Goal: Task Accomplishment & Management: Manage account settings

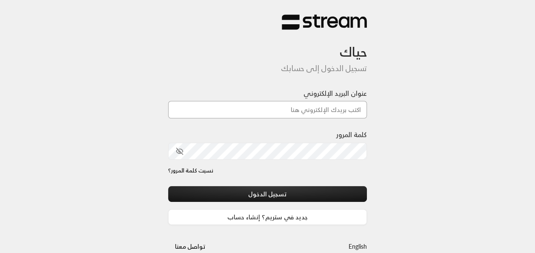
click at [346, 110] on input "عنوان البريد الإلكتروني" at bounding box center [267, 109] width 199 height 17
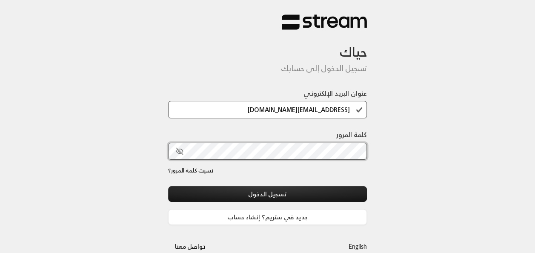
click at [168, 186] on button "تسجيل الدخول" at bounding box center [267, 194] width 199 height 16
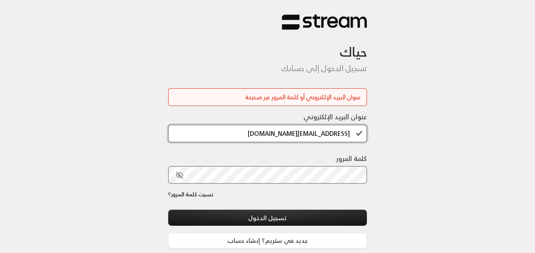
scroll to position [1, 0]
drag, startPoint x: 313, startPoint y: 132, endPoint x: 251, endPoint y: 137, distance: 62.3
click at [251, 137] on input "[EMAIL_ADDRESS][DOMAIN_NAME]" at bounding box center [267, 133] width 199 height 17
type input "[EMAIL_ADDRESS][DOMAIN_NAME]"
click at [224, 202] on div at bounding box center [291, 231] width 175 height 97
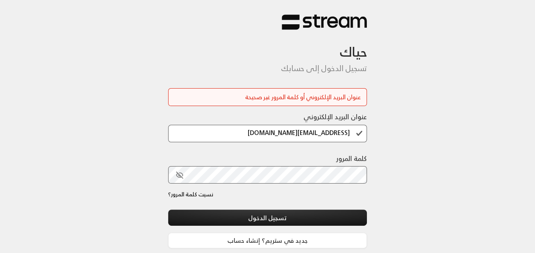
scroll to position [0, 0]
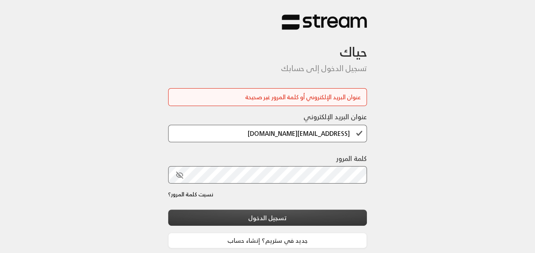
click at [255, 221] on button "تسجيل الدخول" at bounding box center [267, 217] width 199 height 16
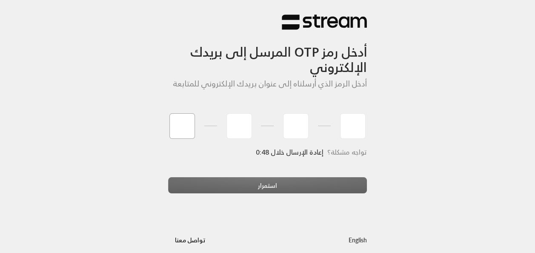
type input "6"
type input "2"
type input "7"
type input "2"
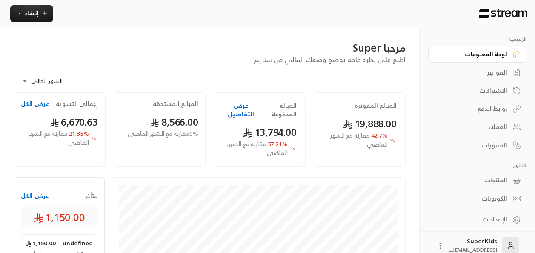
click at [510, 70] on link "الفواتير" at bounding box center [477, 72] width 98 height 17
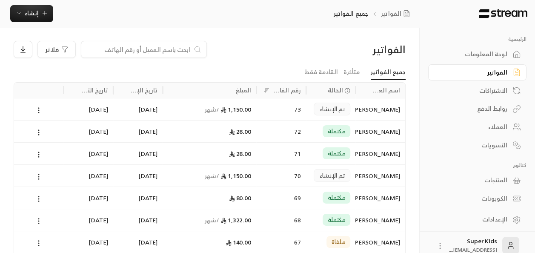
click at [39, 176] on circle at bounding box center [38, 176] width 1 height 1
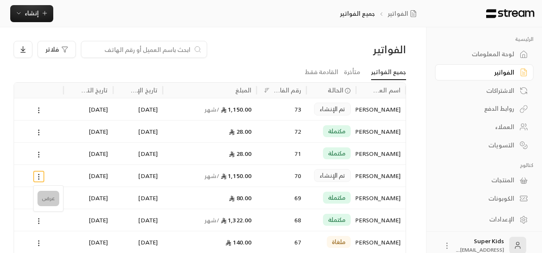
click at [46, 198] on li "عرض" at bounding box center [48, 198] width 22 height 15
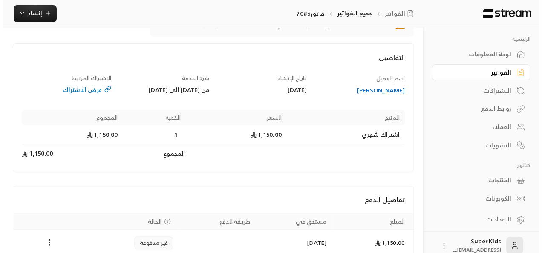
scroll to position [105, 0]
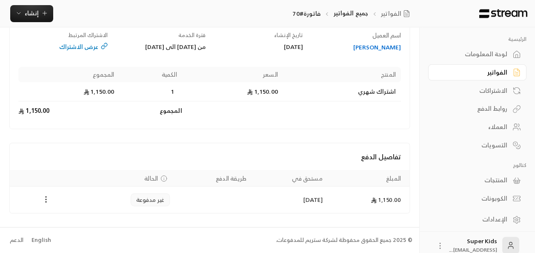
click at [47, 201] on icon "Payments" at bounding box center [46, 199] width 9 height 9
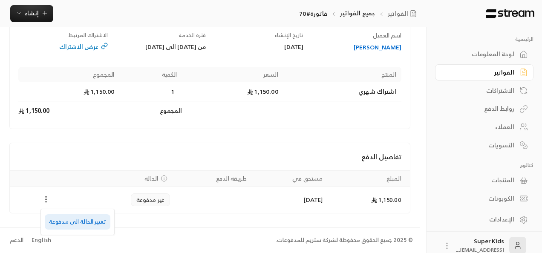
click at [66, 221] on li "تغيير الحالة الى مدفوعة" at bounding box center [78, 221] width 66 height 15
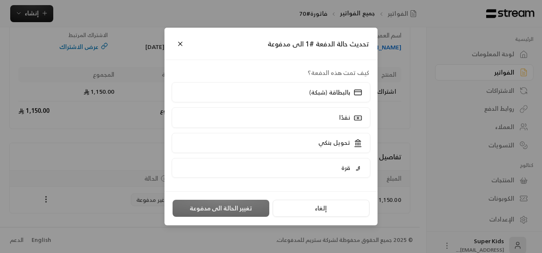
scroll to position [97, 0]
click at [326, 114] on label "نقدًا" at bounding box center [271, 117] width 199 height 20
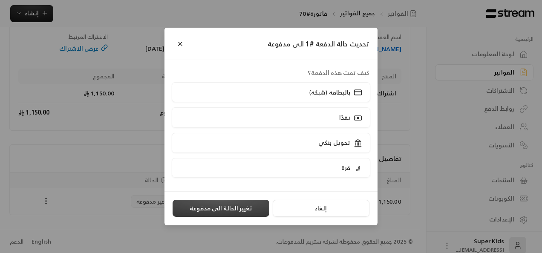
click at [217, 206] on button "تغيير الحالة الى مدفوعة" at bounding box center [220, 208] width 97 height 17
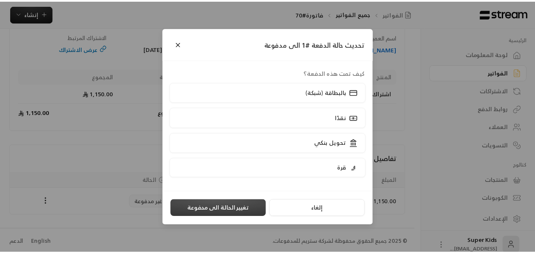
scroll to position [0, 0]
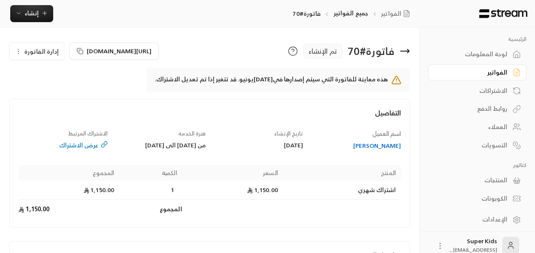
click at [479, 54] on div "لوحة المعلومات" at bounding box center [473, 54] width 69 height 9
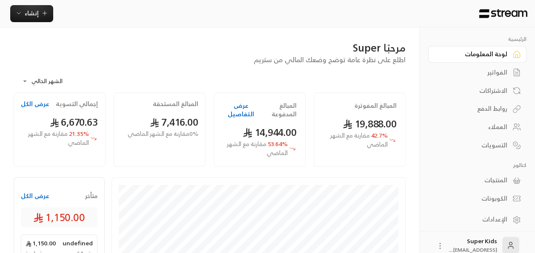
click at [27, 192] on button "عرض الكل" at bounding box center [35, 196] width 29 height 9
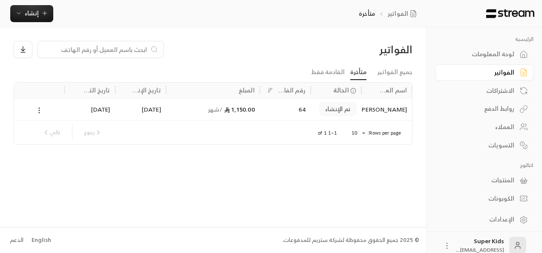
click at [40, 112] on circle at bounding box center [39, 112] width 1 height 1
click at [49, 133] on li "عرض" at bounding box center [49, 131] width 22 height 15
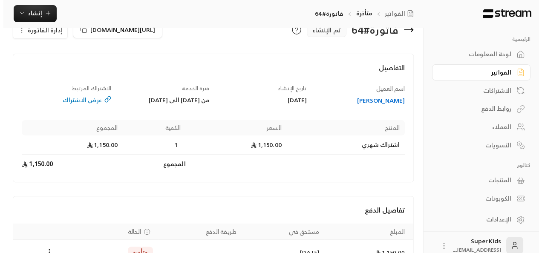
scroll to position [80, 0]
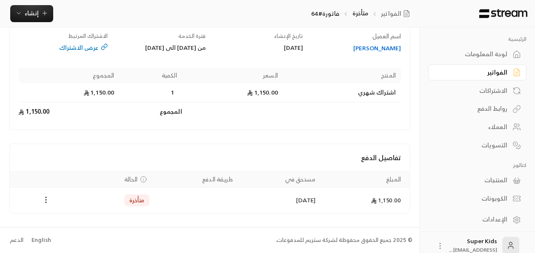
click at [42, 199] on icon "Payments" at bounding box center [46, 199] width 9 height 9
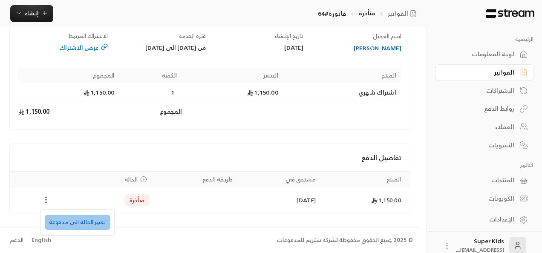
click at [81, 218] on li "تغيير الحالة الى مدفوعة" at bounding box center [78, 222] width 66 height 15
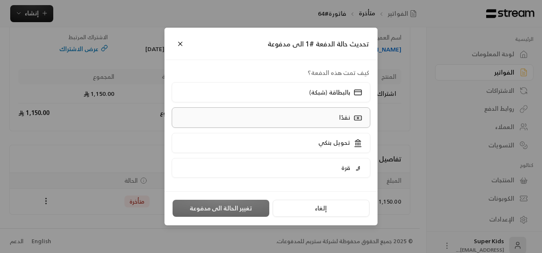
click at [348, 117] on p "نقدًا" at bounding box center [344, 117] width 11 height 9
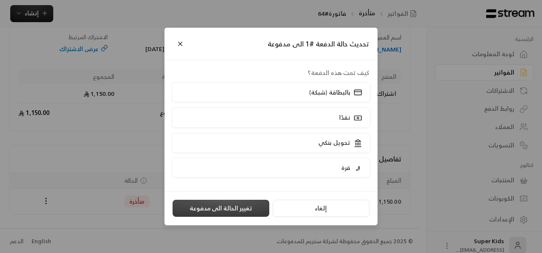
click at [218, 212] on button "تغيير الحالة الى مدفوعة" at bounding box center [220, 208] width 97 height 17
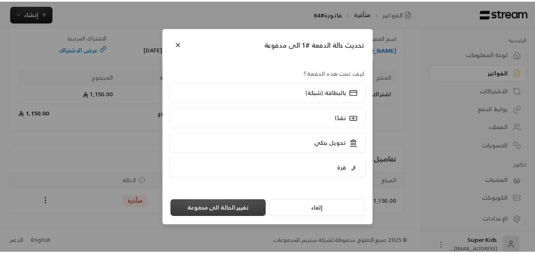
scroll to position [0, 0]
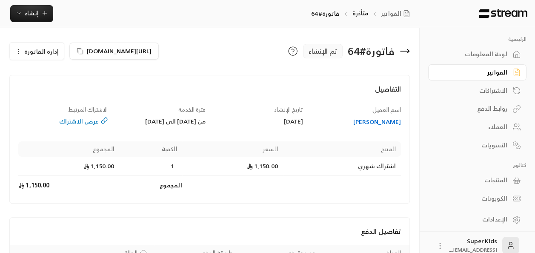
click at [482, 52] on div "لوحة المعلومات" at bounding box center [473, 54] width 69 height 9
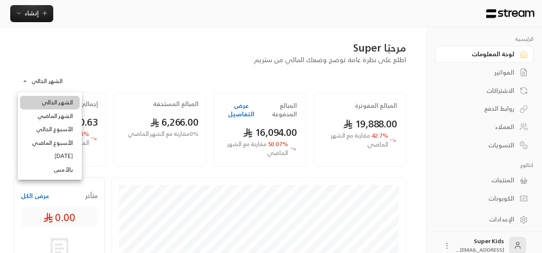
click at [43, 83] on body "**********" at bounding box center [271, 126] width 542 height 253
click at [43, 83] on div at bounding box center [271, 126] width 542 height 253
click at [54, 81] on body "**********" at bounding box center [271, 126] width 542 height 253
click at [57, 112] on li "الشهر الماضي" at bounding box center [50, 116] width 60 height 14
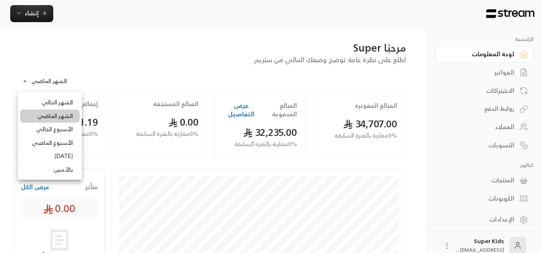
click at [34, 79] on body "**********" at bounding box center [271, 126] width 542 height 253
click at [50, 107] on li "الشهر الحالي" at bounding box center [50, 103] width 60 height 14
type input "**********"
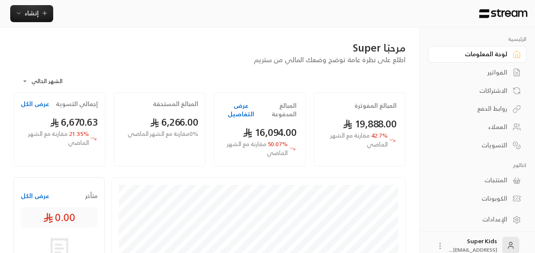
click at [504, 75] on div "الفواتير" at bounding box center [473, 72] width 69 height 9
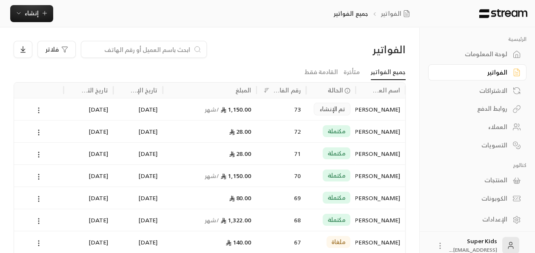
click at [39, 108] on icon at bounding box center [39, 110] width 8 height 8
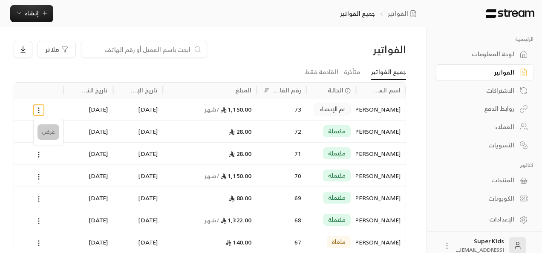
click at [50, 132] on li "عرض" at bounding box center [48, 131] width 22 height 15
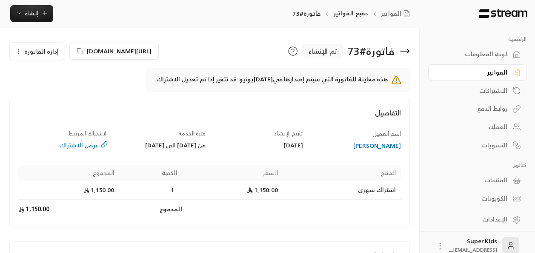
click at [493, 55] on div "لوحة المعلومات" at bounding box center [473, 54] width 69 height 9
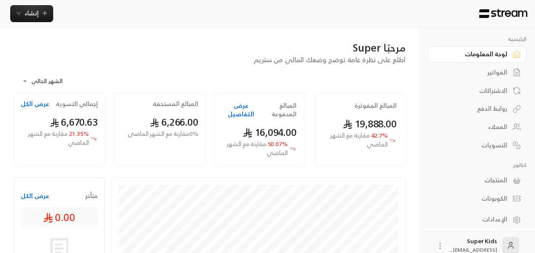
click at [501, 73] on div "الفواتير" at bounding box center [473, 72] width 69 height 9
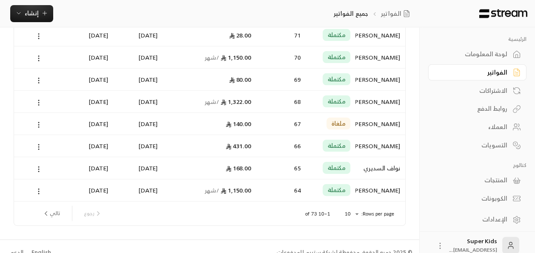
scroll to position [130, 0]
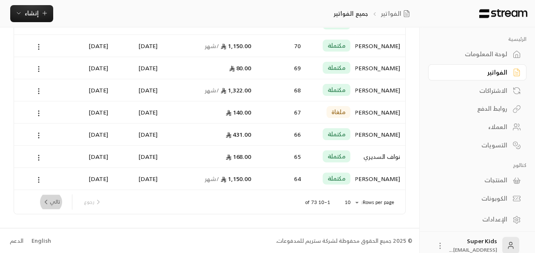
click at [49, 203] on icon "next page" at bounding box center [46, 202] width 8 height 8
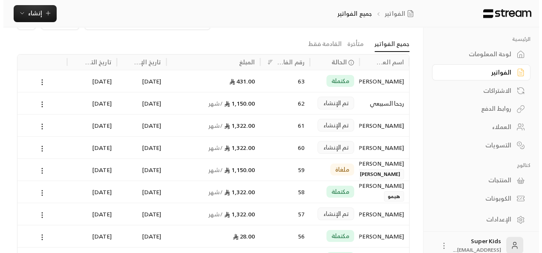
scroll to position [29, 0]
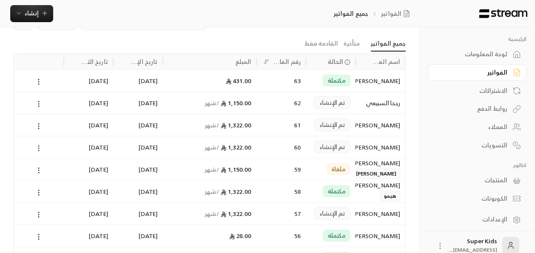
click at [37, 145] on icon at bounding box center [39, 148] width 8 height 8
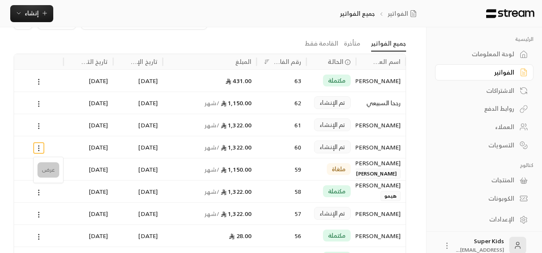
click at [49, 170] on li "عرض" at bounding box center [48, 169] width 22 height 15
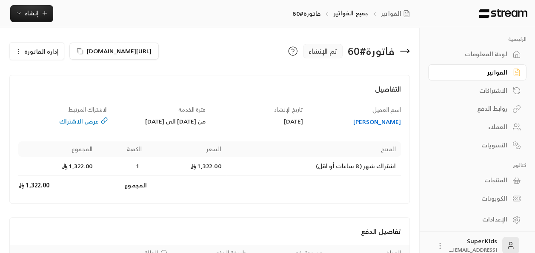
click at [404, 51] on icon at bounding box center [405, 51] width 9 height 0
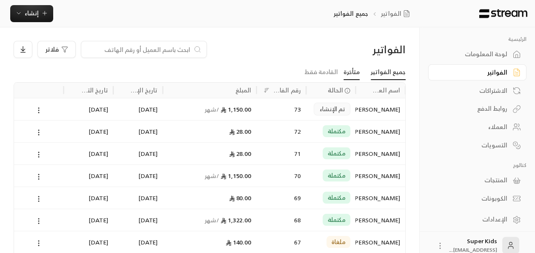
click at [354, 75] on link "متأخرة" at bounding box center [352, 72] width 16 height 15
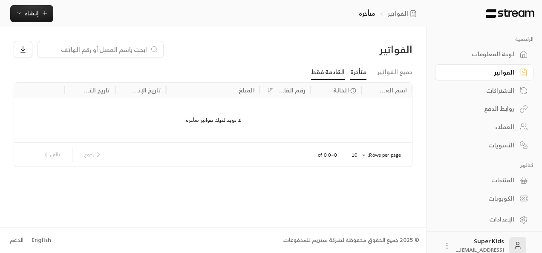
click at [332, 74] on link "القادمة فقط" at bounding box center [328, 72] width 34 height 15
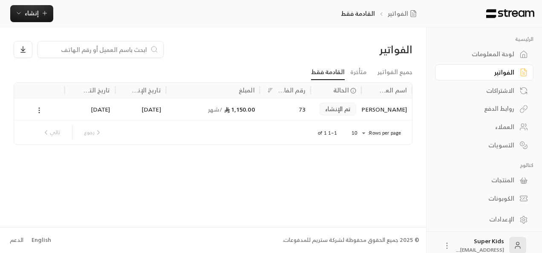
click at [40, 106] on icon at bounding box center [39, 110] width 8 height 8
click at [48, 132] on li "عرض" at bounding box center [49, 131] width 22 height 15
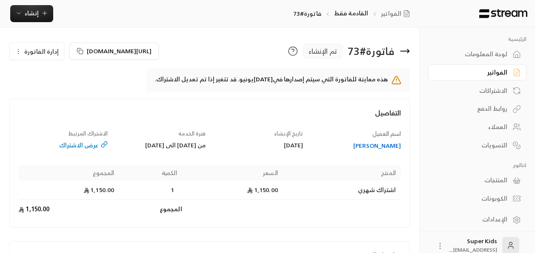
click at [408, 49] on icon at bounding box center [408, 50] width 2 height 3
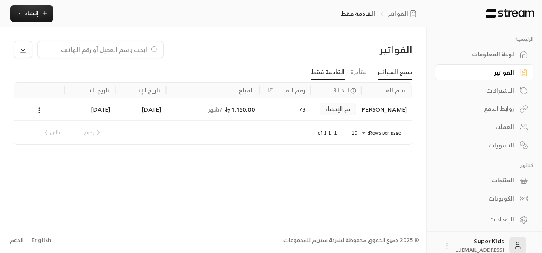
click at [396, 73] on link "جميع الفواتير" at bounding box center [394, 72] width 35 height 15
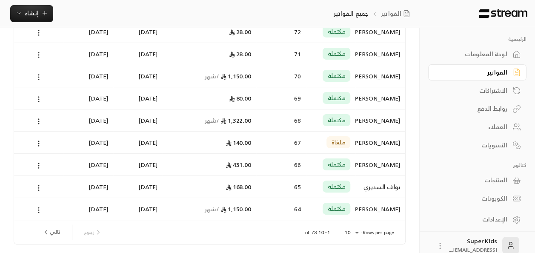
scroll to position [130, 0]
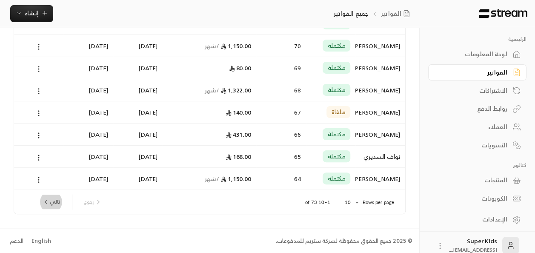
click at [53, 199] on button "تالي" at bounding box center [51, 202] width 25 height 14
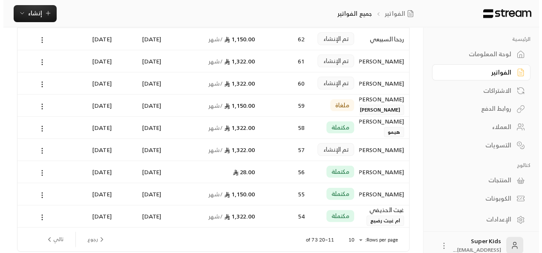
scroll to position [93, 0]
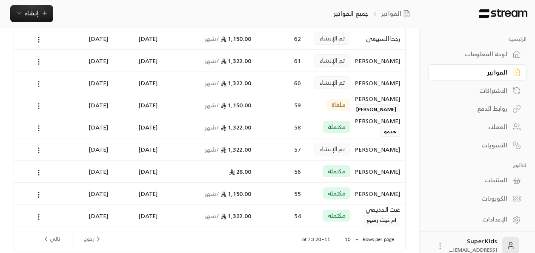
click at [37, 148] on icon at bounding box center [39, 150] width 8 height 8
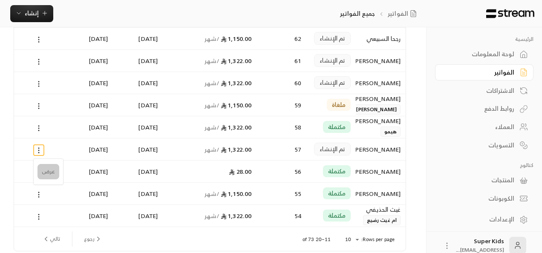
click at [51, 169] on li "عرض" at bounding box center [48, 171] width 22 height 15
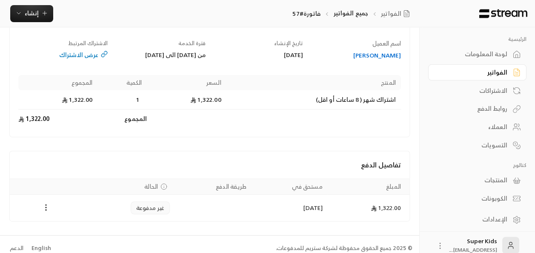
scroll to position [81, 0]
